Goal: Information Seeking & Learning: Check status

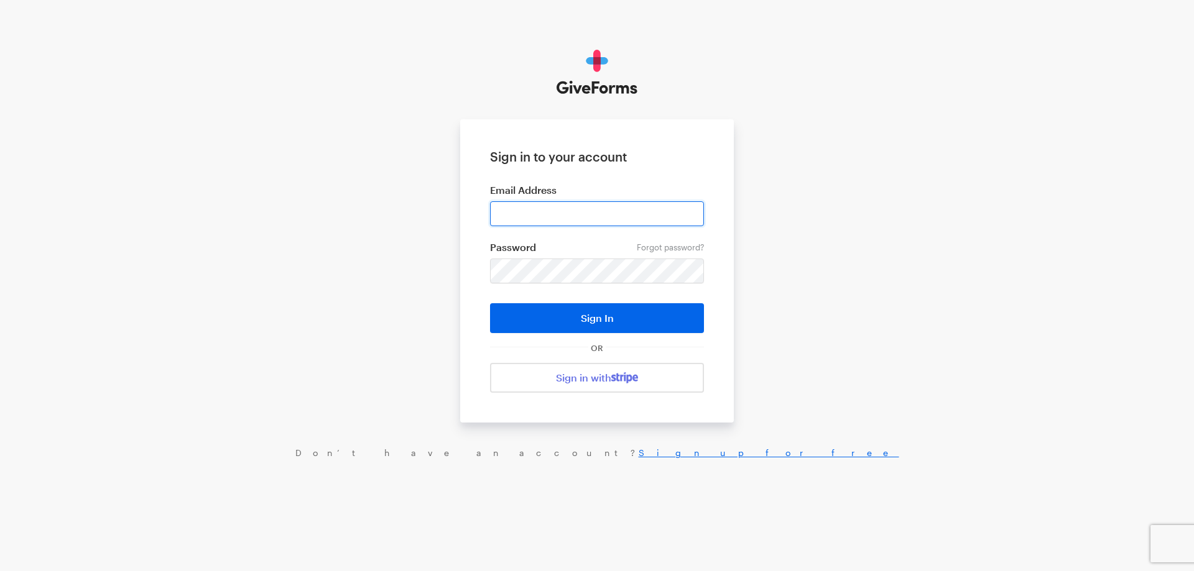
drag, startPoint x: 0, startPoint y: 0, endPoint x: 548, endPoint y: 222, distance: 591.0
click at [548, 222] on input "email" at bounding box center [597, 213] width 214 height 25
click at [490, 231] on form "Sign in to your account Email Address Forgot password? Password Sign In OR Sign…" at bounding box center [597, 270] width 274 height 303
click at [522, 219] on input "email" at bounding box center [597, 213] width 214 height 25
click at [455, 248] on div "Sign in to your account Email Address Forgot password? Password Sign In OR Sign…" at bounding box center [597, 254] width 1194 height 509
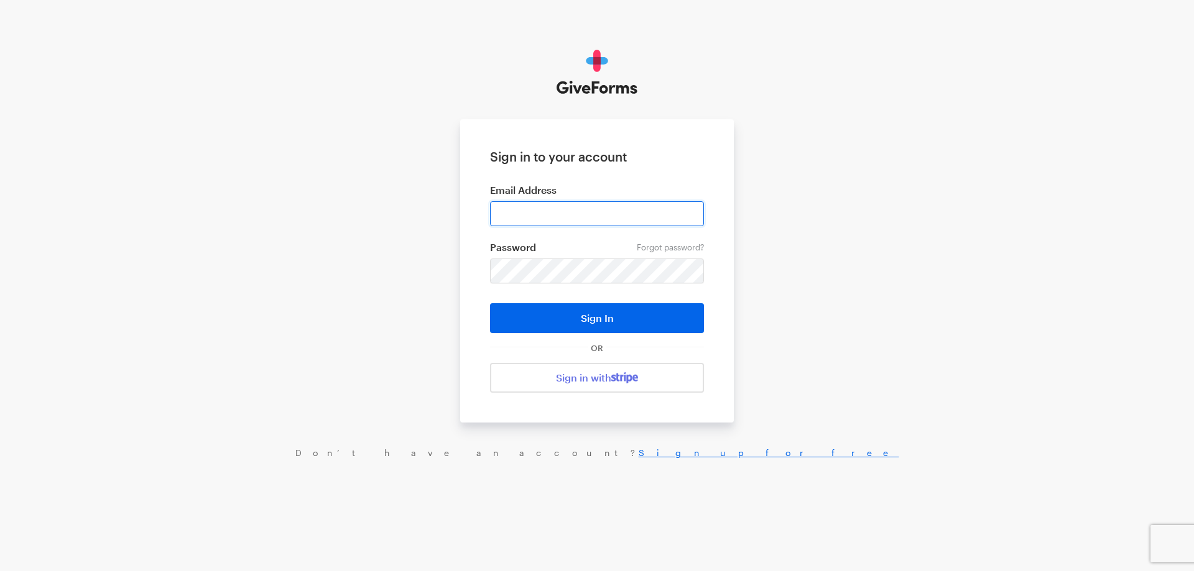
click at [519, 220] on input "email" at bounding box center [597, 213] width 214 height 25
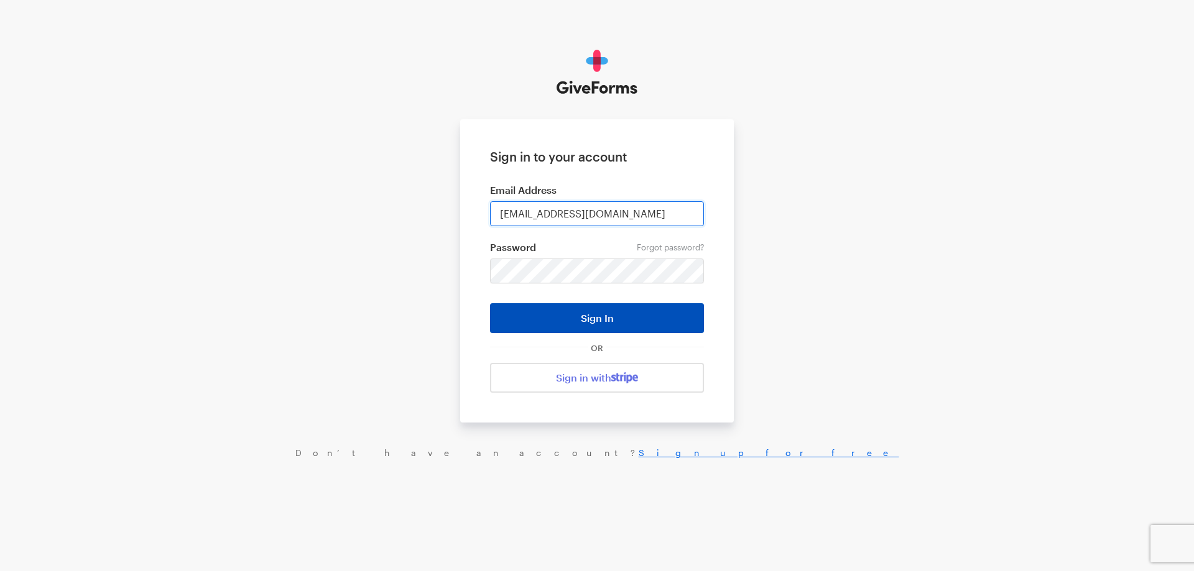
type input "ebirmingham@childrennow.org"
click at [560, 325] on button "Sign In" at bounding box center [597, 318] width 214 height 30
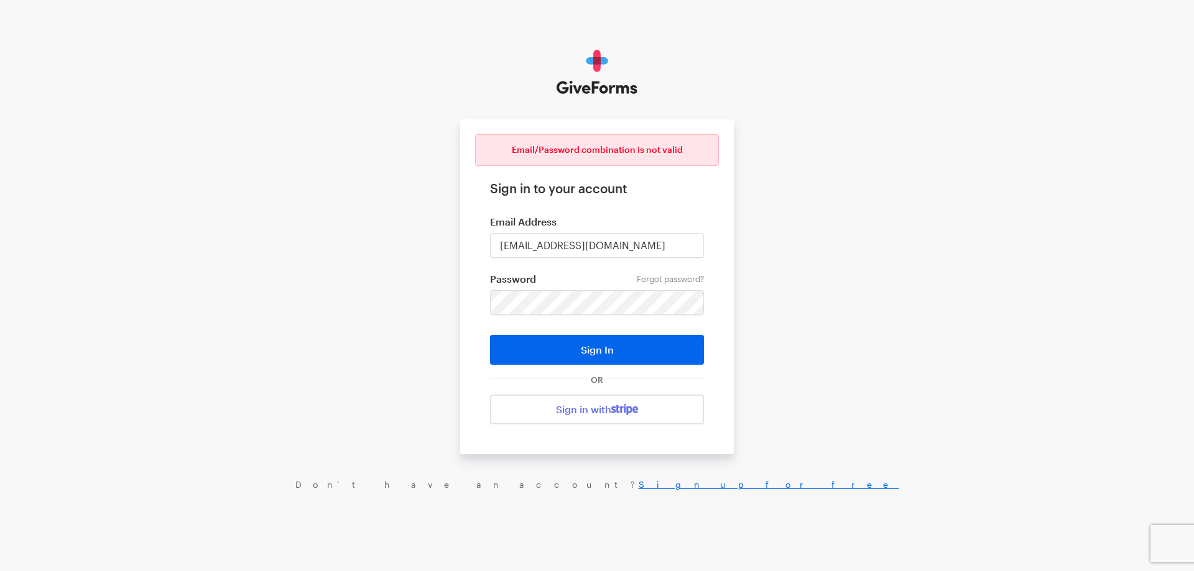
click at [636, 288] on form "Email/Password combination is not valid Sign in to your account Email Address e…" at bounding box center [597, 286] width 274 height 335
click at [490, 335] on button "Sign In" at bounding box center [597, 350] width 214 height 30
click at [770, 333] on div "Email/Password combination is not valid Sign in to your account Email Address e…" at bounding box center [597, 270] width 1194 height 540
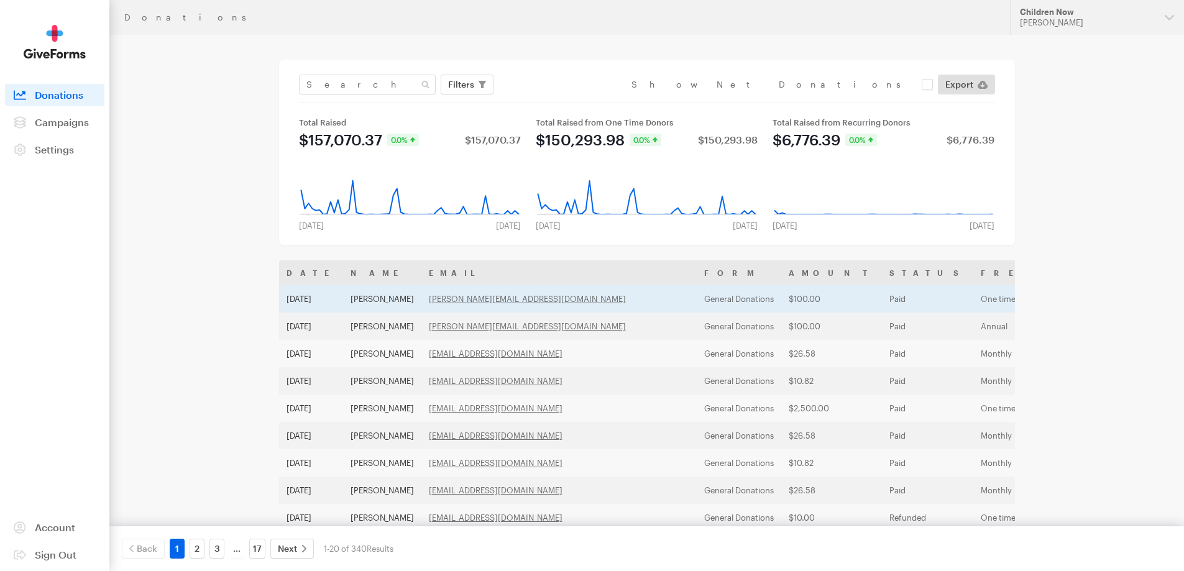
click at [366, 300] on td "[PERSON_NAME]" at bounding box center [382, 298] width 78 height 27
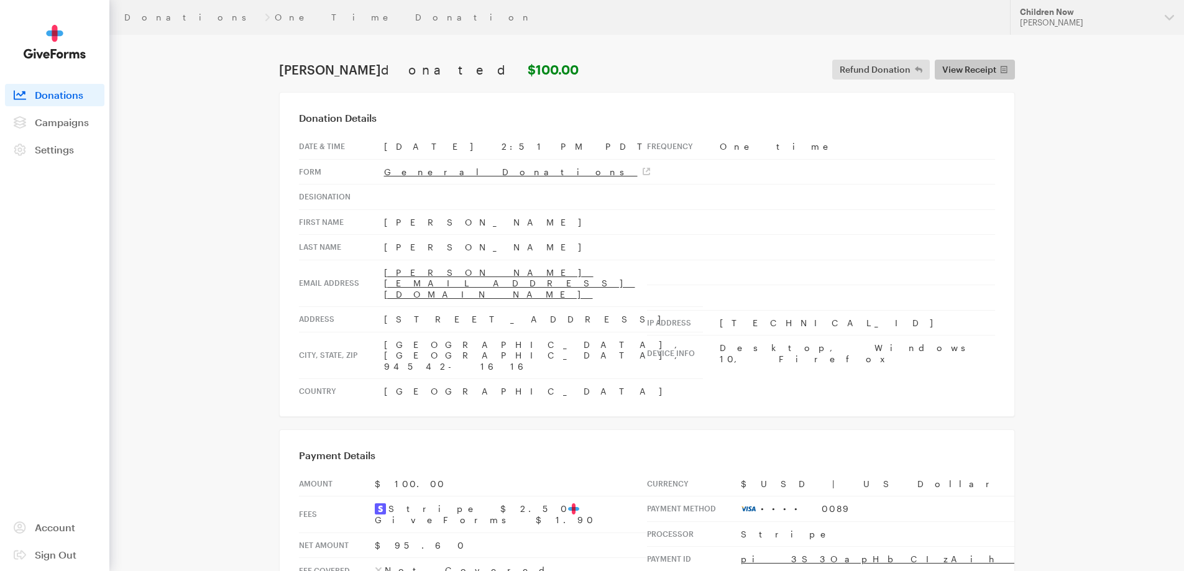
click at [952, 67] on span "View Receipt" at bounding box center [970, 69] width 54 height 15
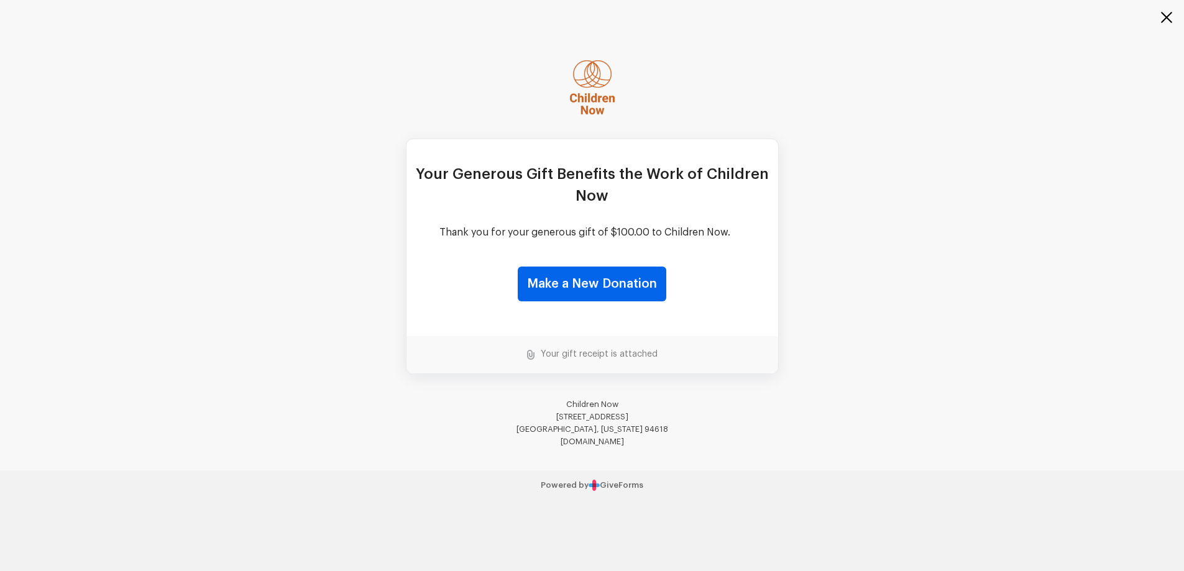
click at [1160, 17] on button "button" at bounding box center [1160, 25] width 50 height 50
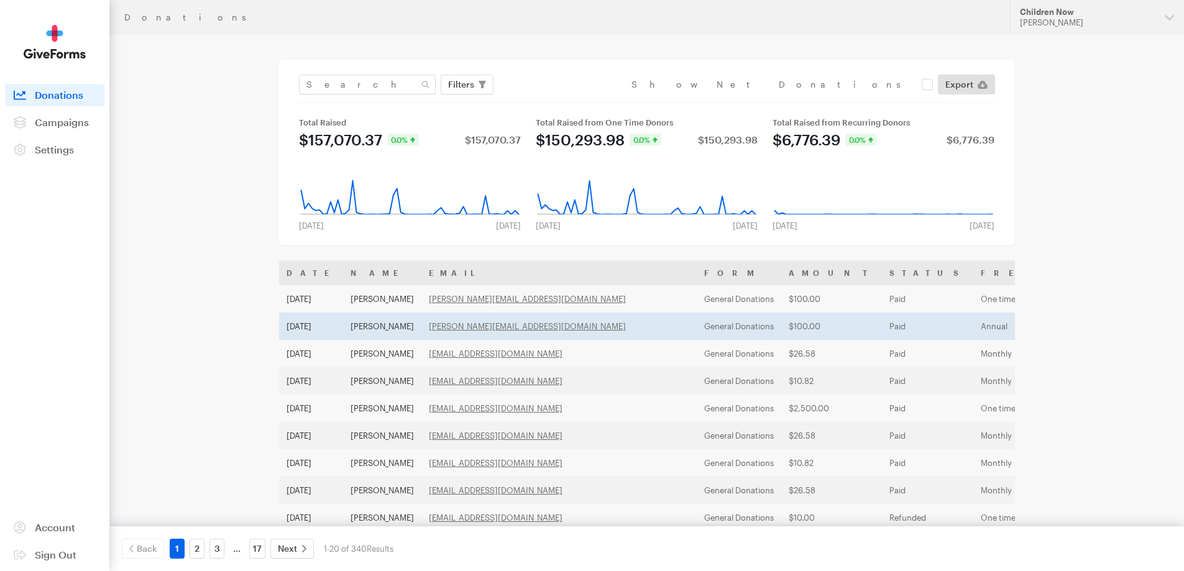
click at [320, 333] on td "Sep 1, 2025" at bounding box center [311, 326] width 64 height 27
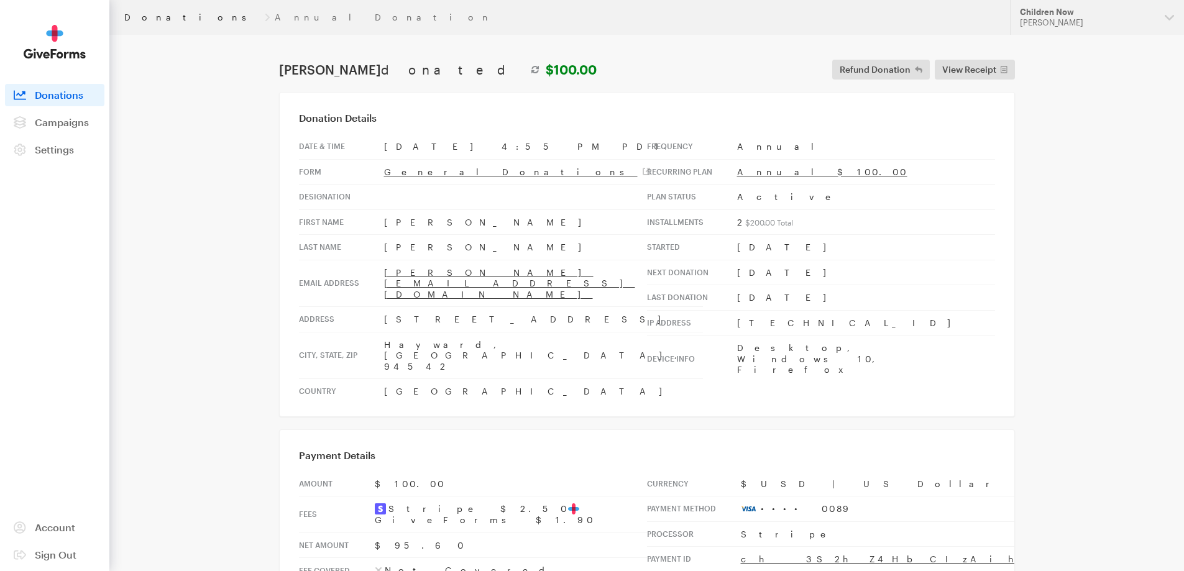
click at [153, 21] on link "Donations" at bounding box center [192, 17] width 136 height 10
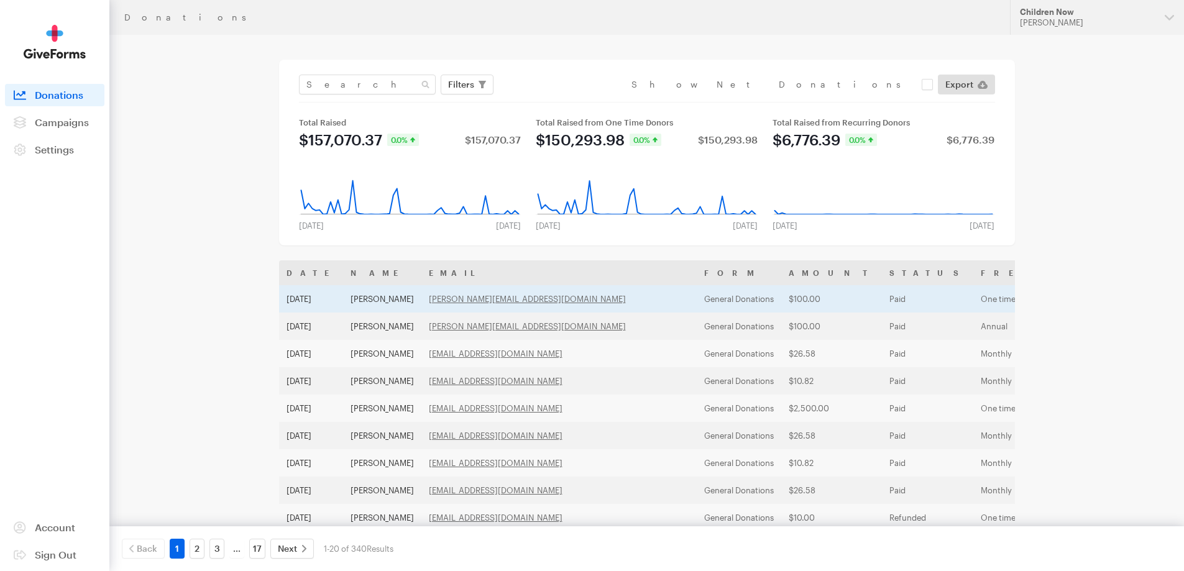
click at [305, 301] on td "[DATE]" at bounding box center [311, 298] width 64 height 27
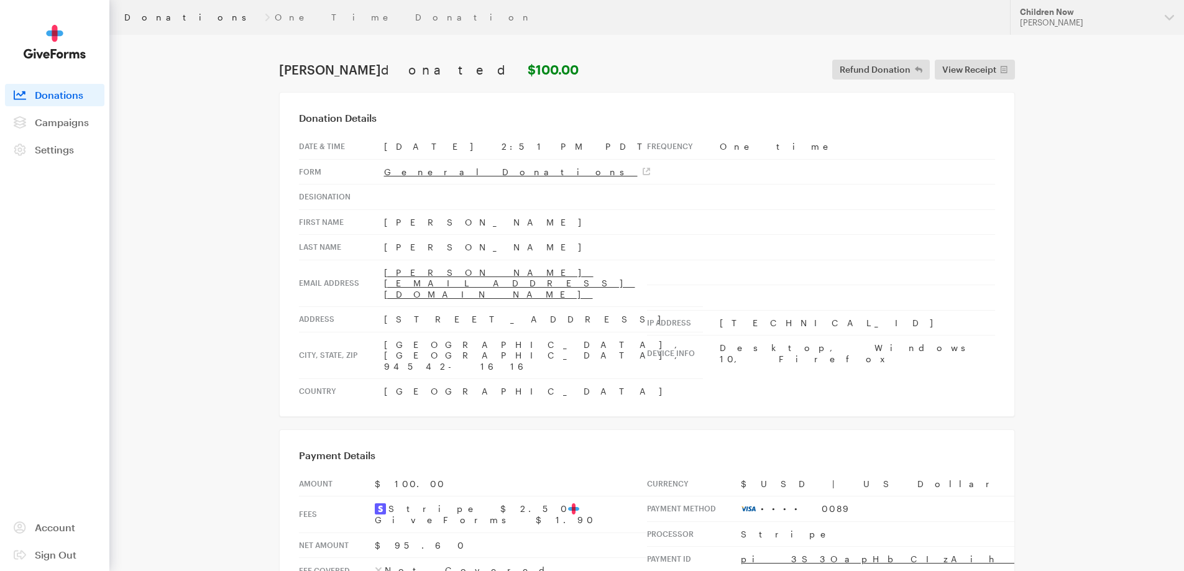
click at [142, 14] on link "Donations" at bounding box center [192, 17] width 136 height 10
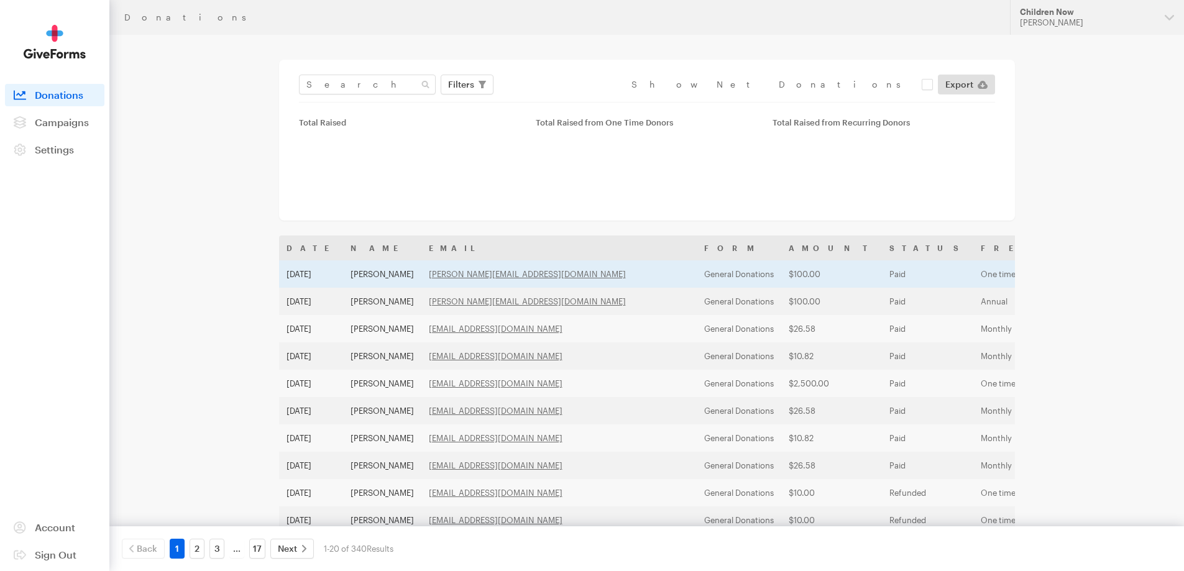
click at [360, 283] on td "[PERSON_NAME]" at bounding box center [382, 274] width 78 height 27
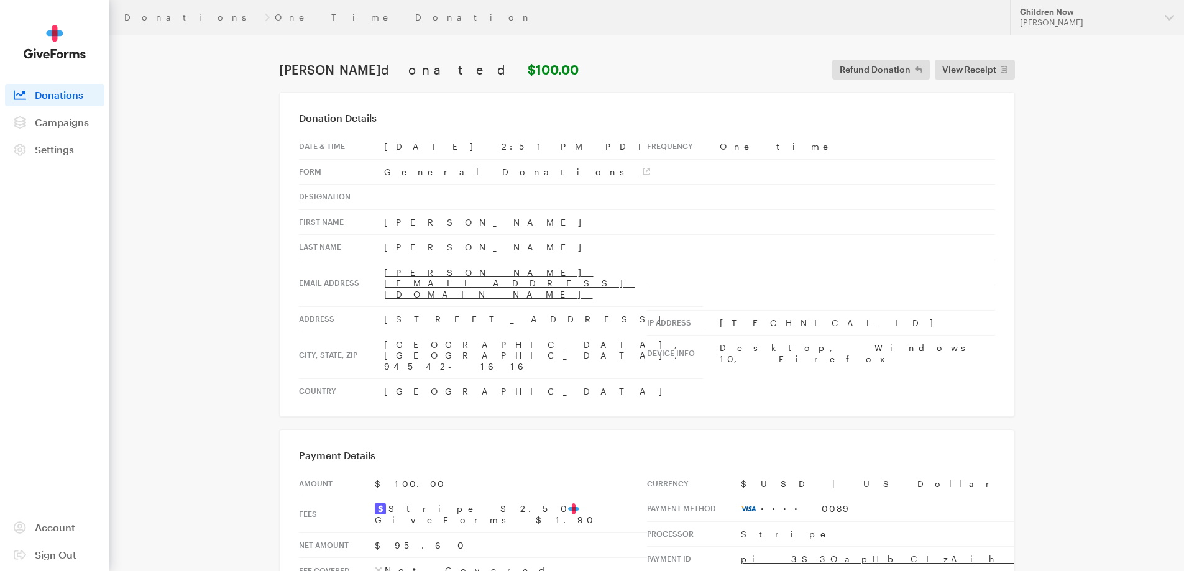
click at [256, 257] on main "Donations One Time Donation Sherman Lewis donated $100.00 Refund Donation Refun…" at bounding box center [592, 544] width 895 height 1019
click at [154, 17] on link "Donations" at bounding box center [192, 17] width 136 height 10
